Goal: Task Accomplishment & Management: Complete application form

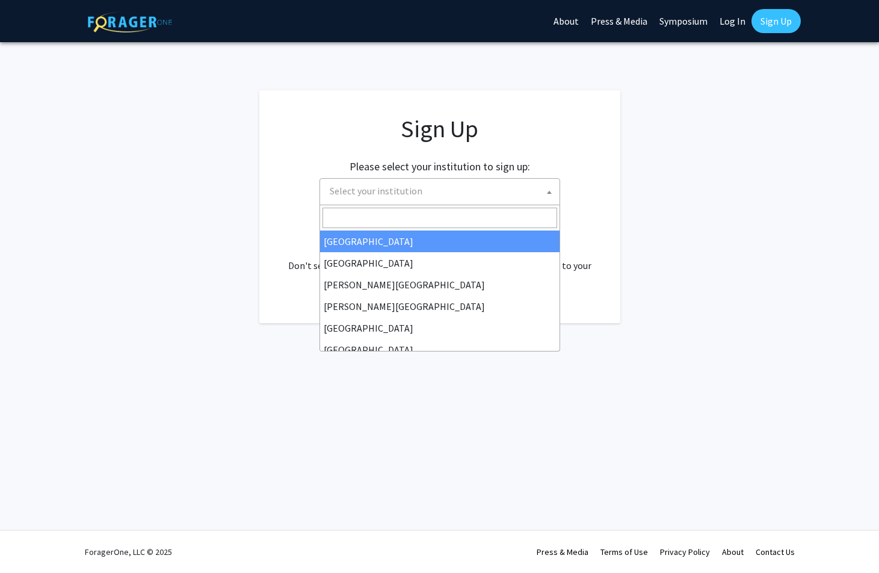
click at [406, 182] on span "Select your institution" at bounding box center [442, 191] width 235 height 25
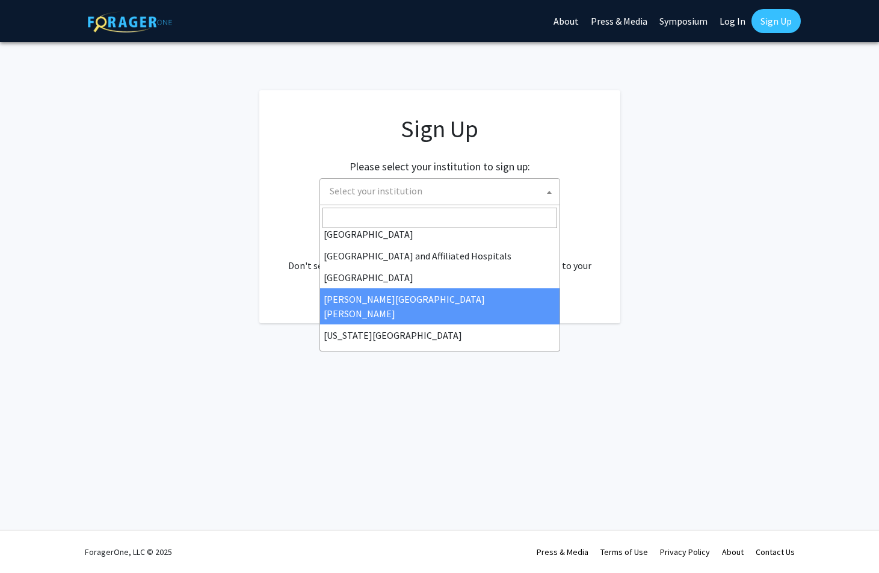
select select "1"
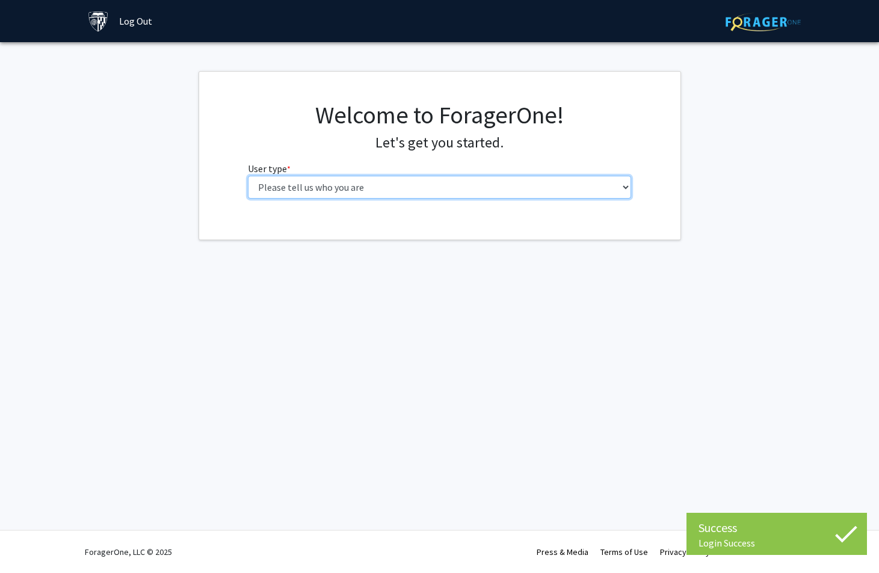
click at [357, 193] on select "Please tell us who you are Undergraduate Student Master's Student Doctoral Cand…" at bounding box center [439, 187] width 383 height 23
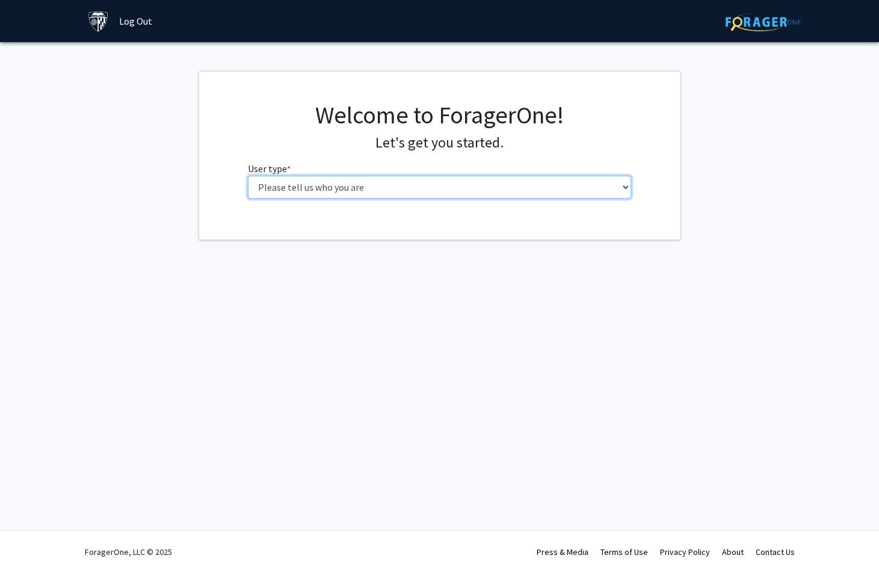
select select "1: undergrad"
click at [248, 176] on select "Please tell us who you are Undergraduate Student Master's Student Doctoral Cand…" at bounding box center [439, 187] width 383 height 23
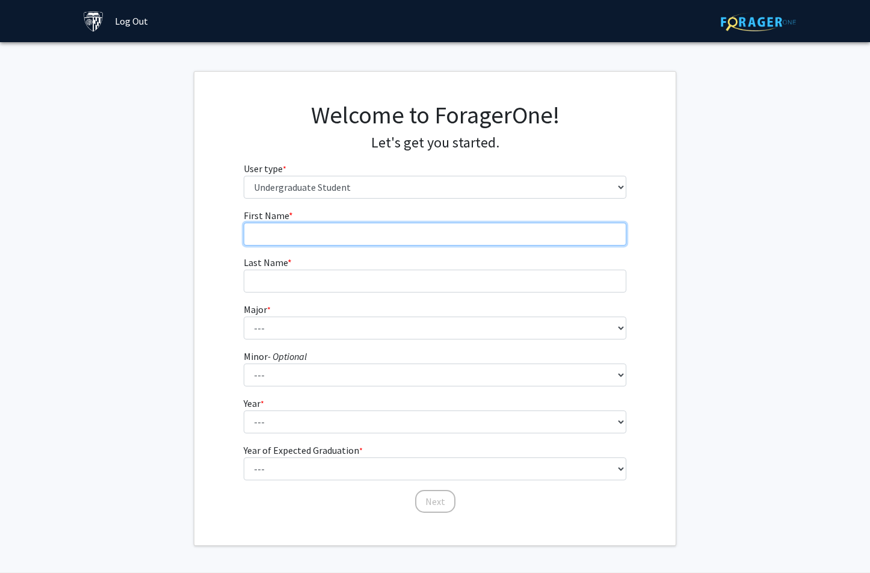
click at [360, 241] on input "First Name * required" at bounding box center [435, 234] width 383 height 23
type input "Katie"
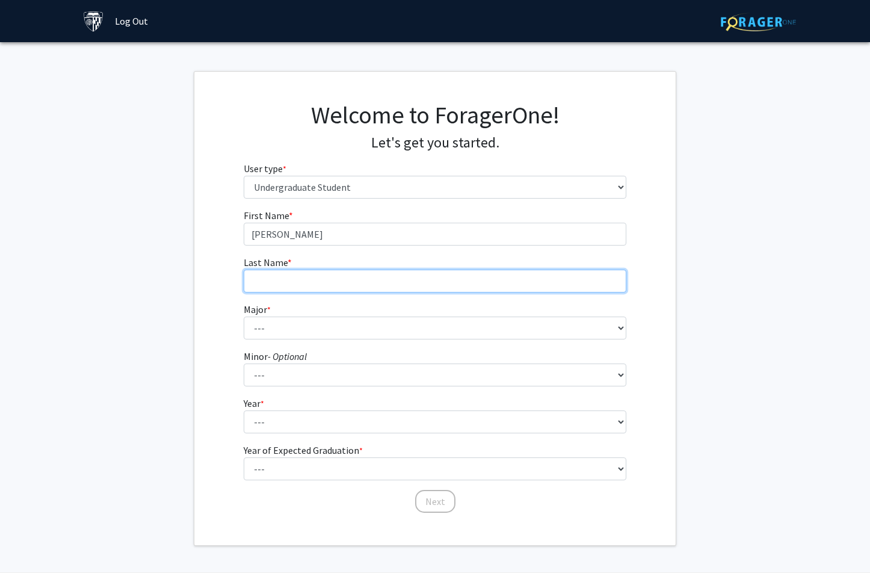
type input "Brown"
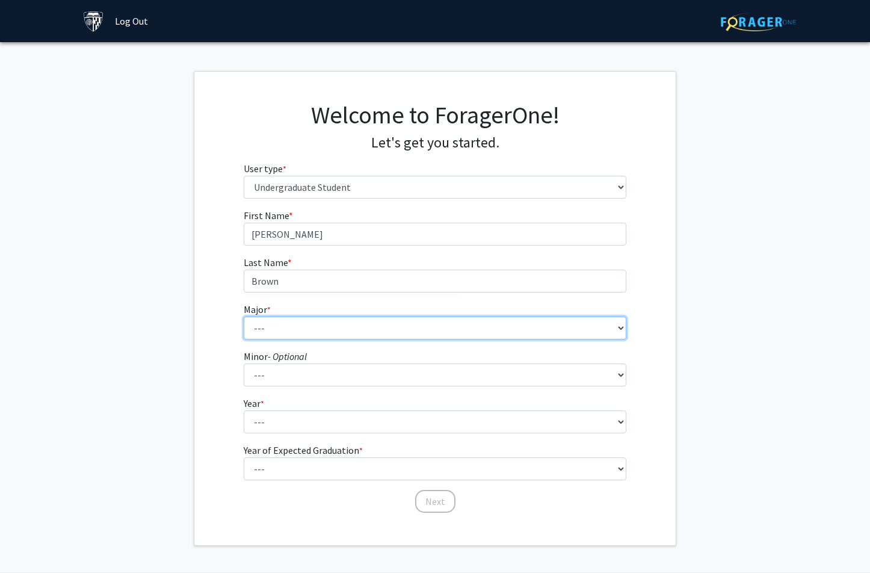
click at [333, 339] on select "--- Africana Studies Anthropology Applied Mathematics & Statistics Archaeology …" at bounding box center [435, 328] width 383 height 23
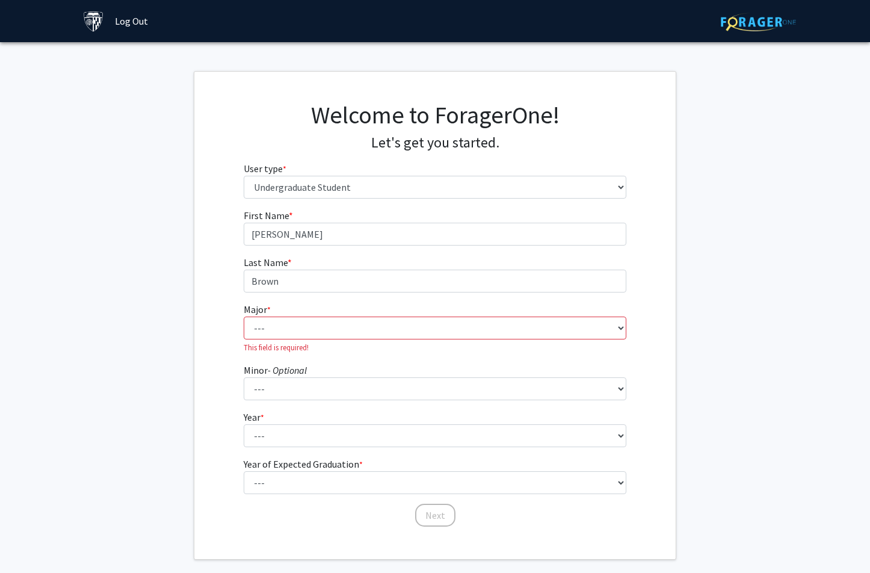
click at [215, 256] on div "First Name * required Katie Last Name * required Brown Major * required --- Afr…" at bounding box center [434, 368] width 481 height 320
click at [311, 327] on select "--- Africana Studies Anthropology Applied Mathematics & Statistics Archaeology …" at bounding box center [435, 328] width 383 height 23
select select "55: 68"
click at [244, 317] on select "--- Africana Studies Anthropology Applied Mathematics & Statistics Archaeology …" at bounding box center [435, 328] width 383 height 23
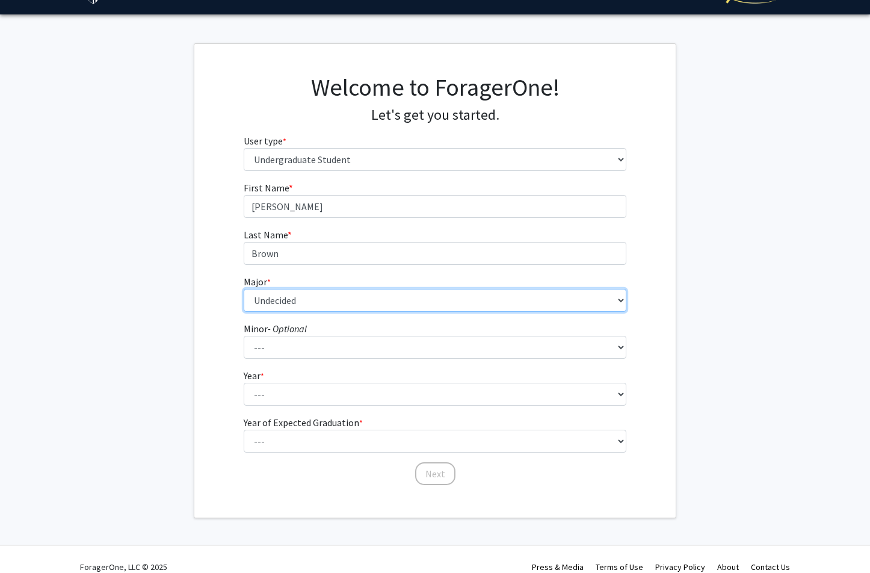
scroll to position [43, 0]
